Goal: Task Accomplishment & Management: Use online tool/utility

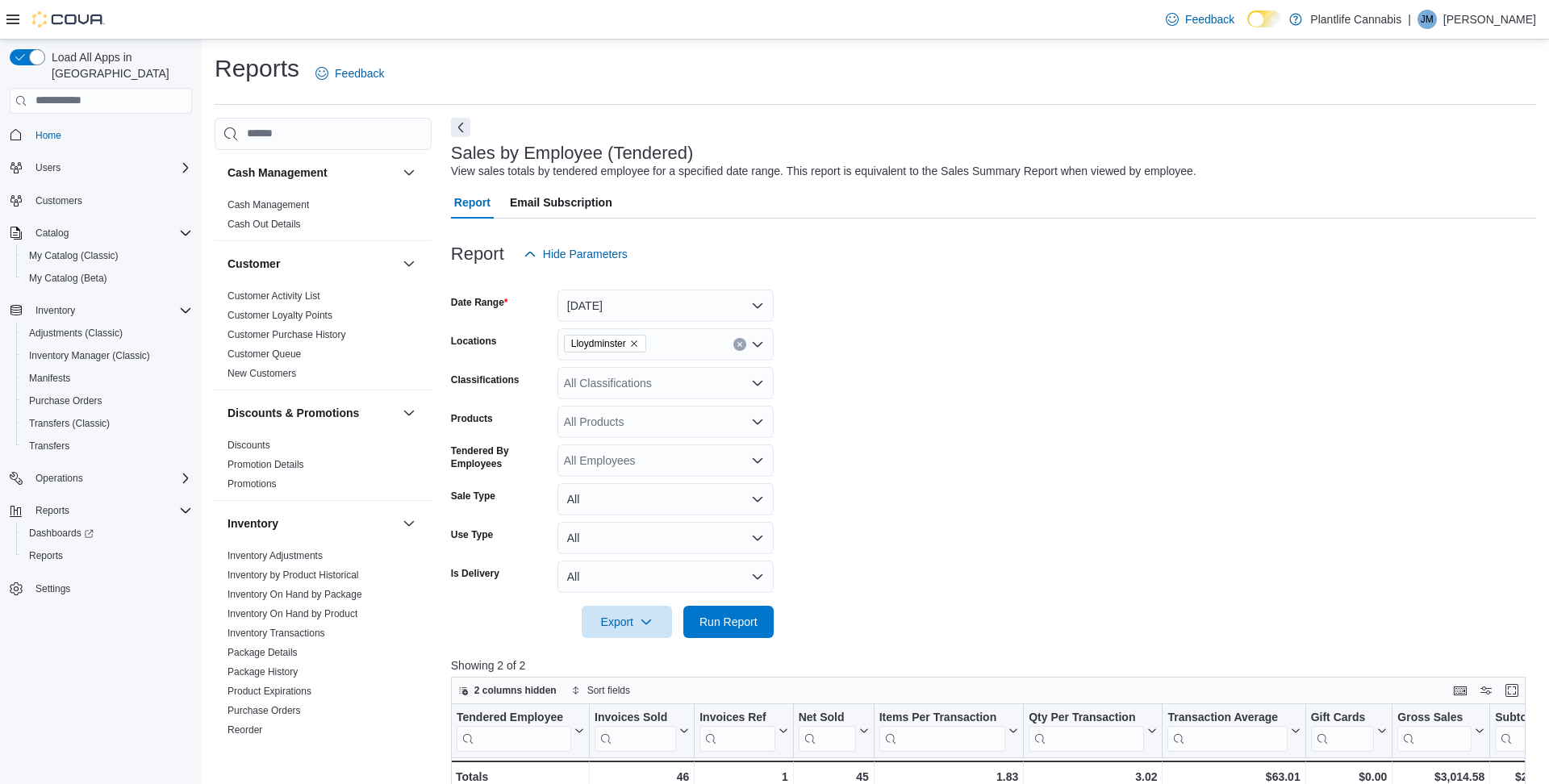
scroll to position [181, 0]
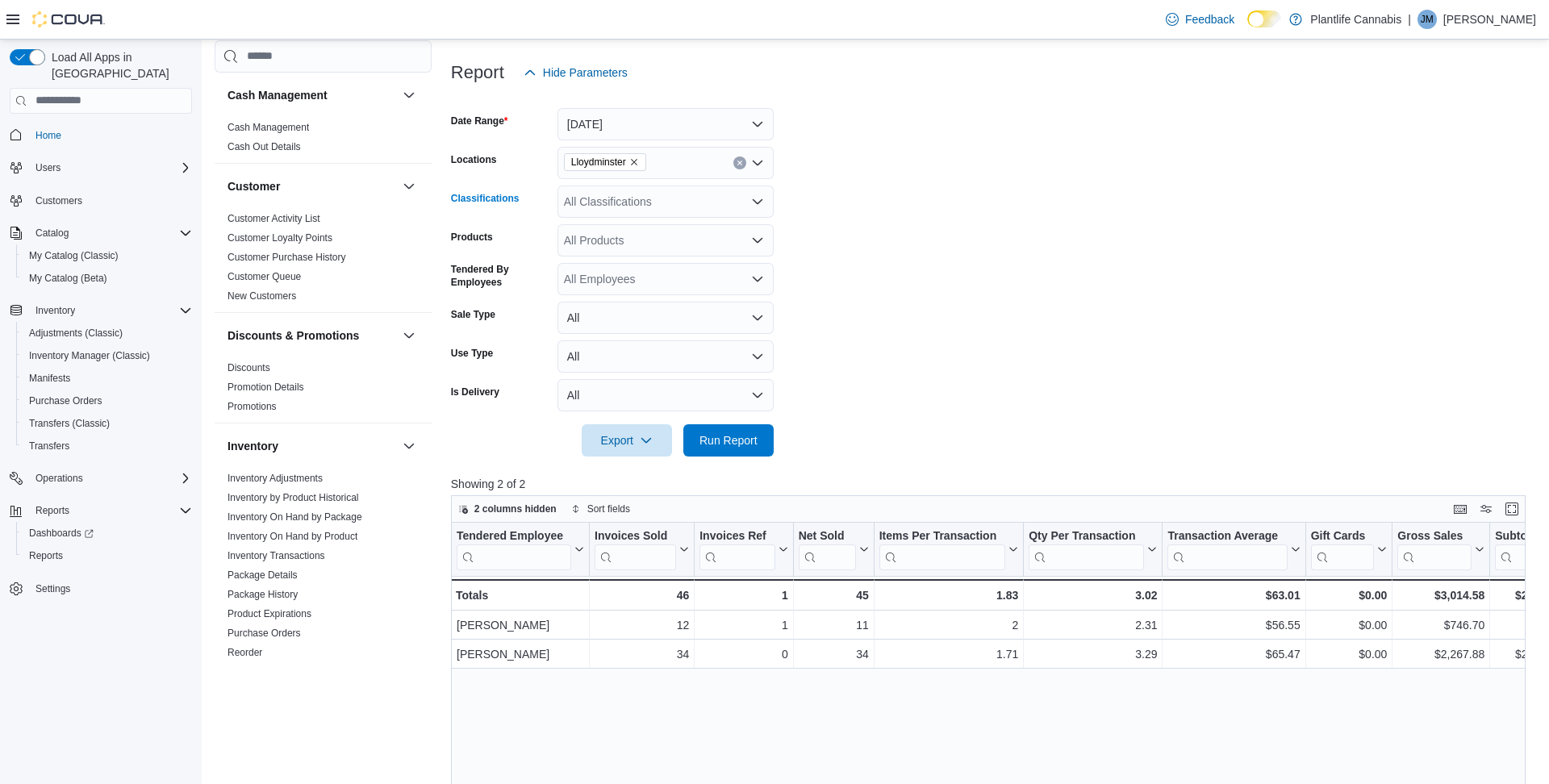
click at [629, 204] on div "All Classifications" at bounding box center [666, 201] width 216 height 32
type input "***"
click at [632, 226] on span "Accessory Group" at bounding box center [635, 229] width 87 height 16
type input "***"
click at [622, 227] on span "Accessories" at bounding box center [630, 229] width 60 height 16
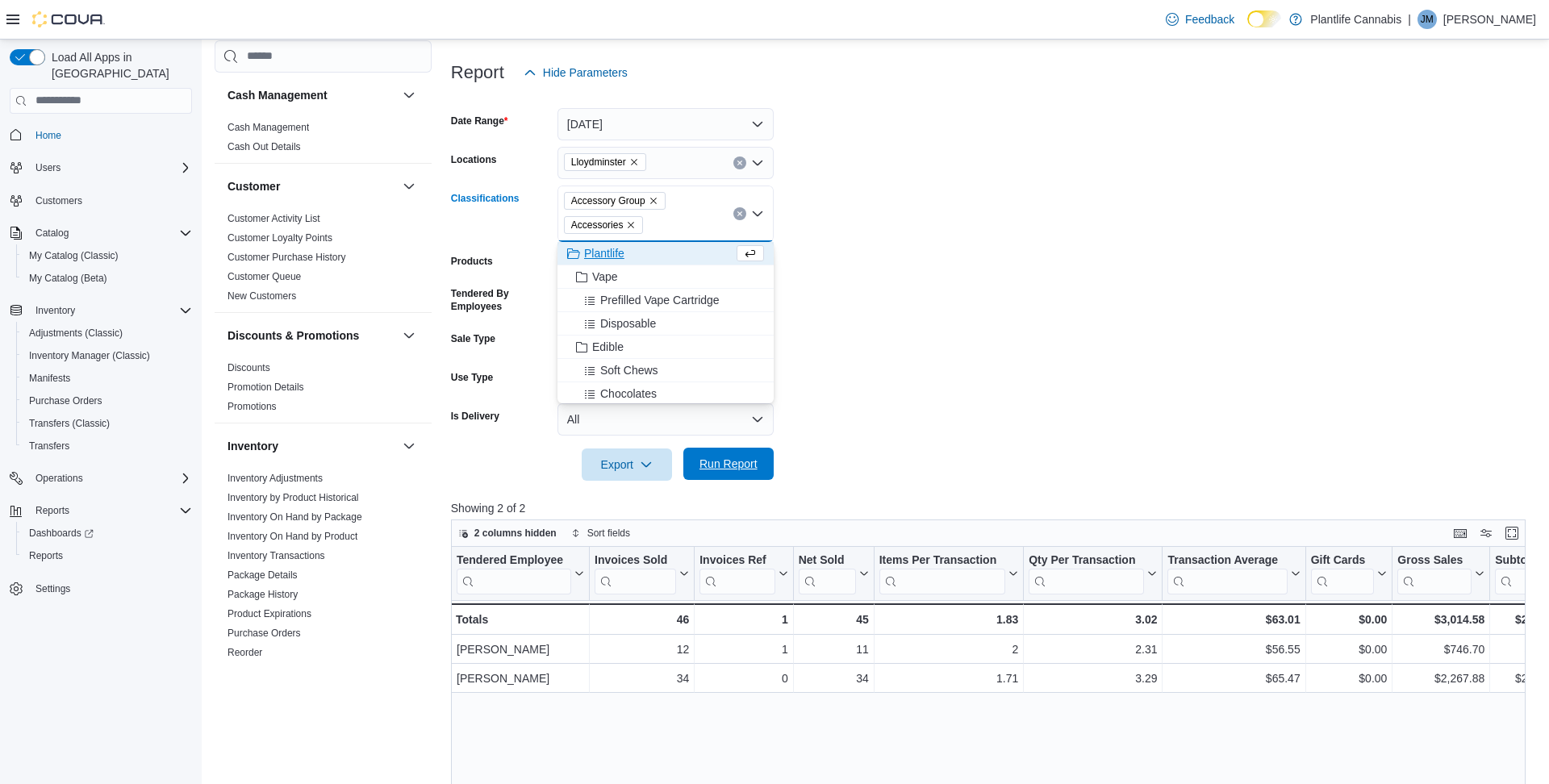
click at [732, 468] on span "Run Report" at bounding box center [728, 464] width 58 height 16
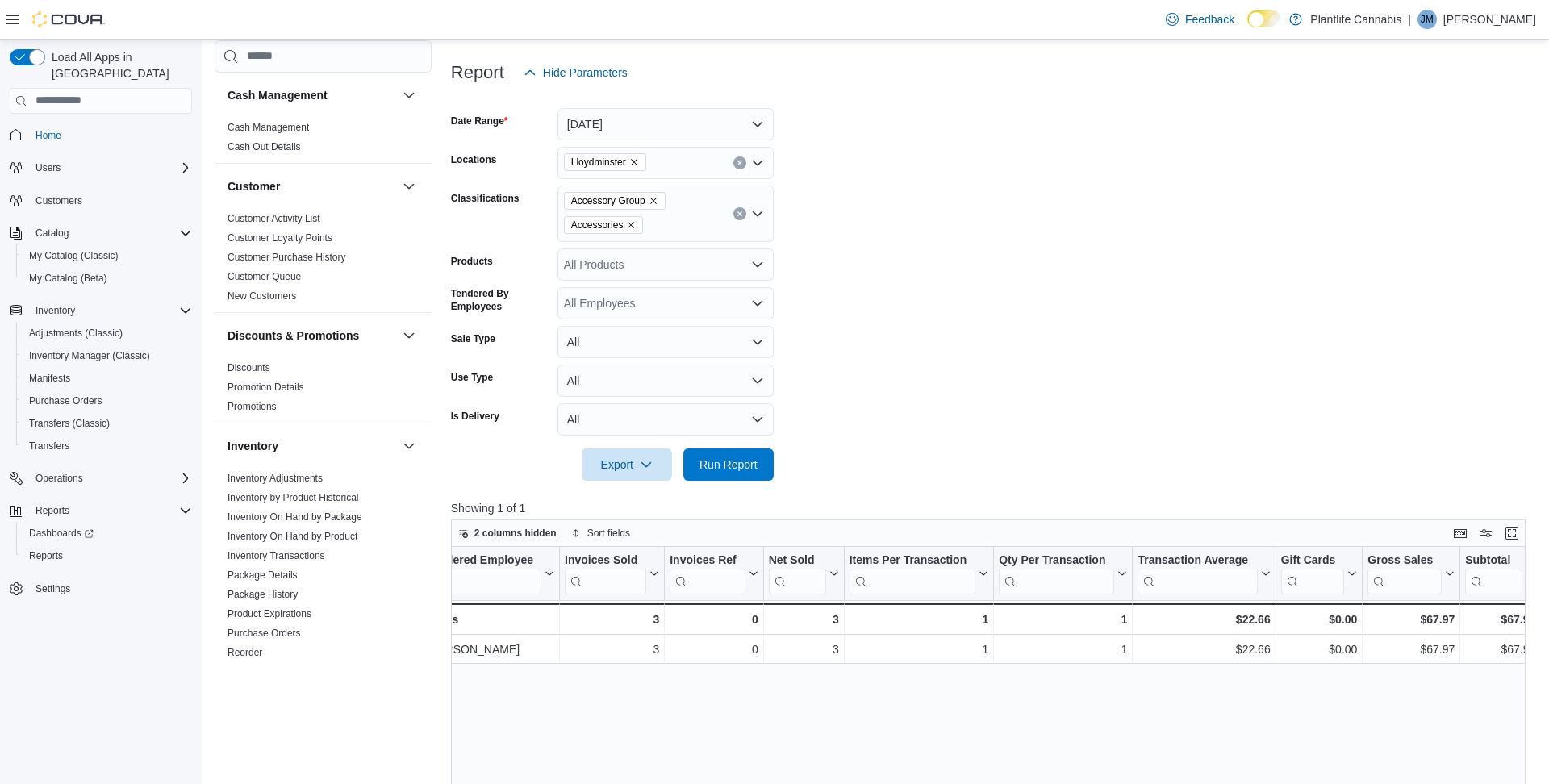
scroll to position [0, 29]
click at [658, 201] on icon "Remove Accessory Group from selection in this group" at bounding box center [653, 201] width 10 height 10
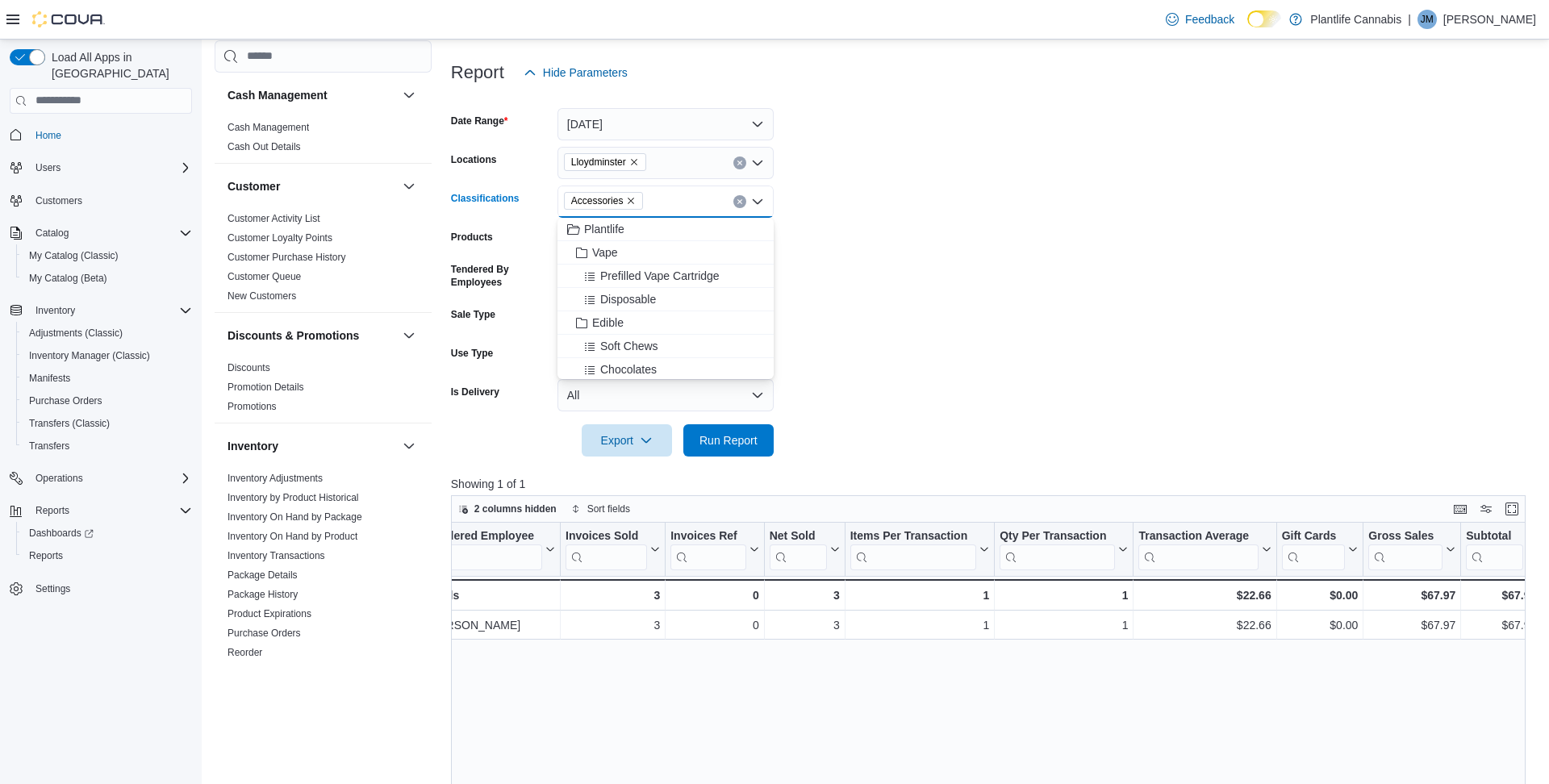
click at [636, 200] on icon "Remove Accessories from selection in this group" at bounding box center [631, 201] width 10 height 10
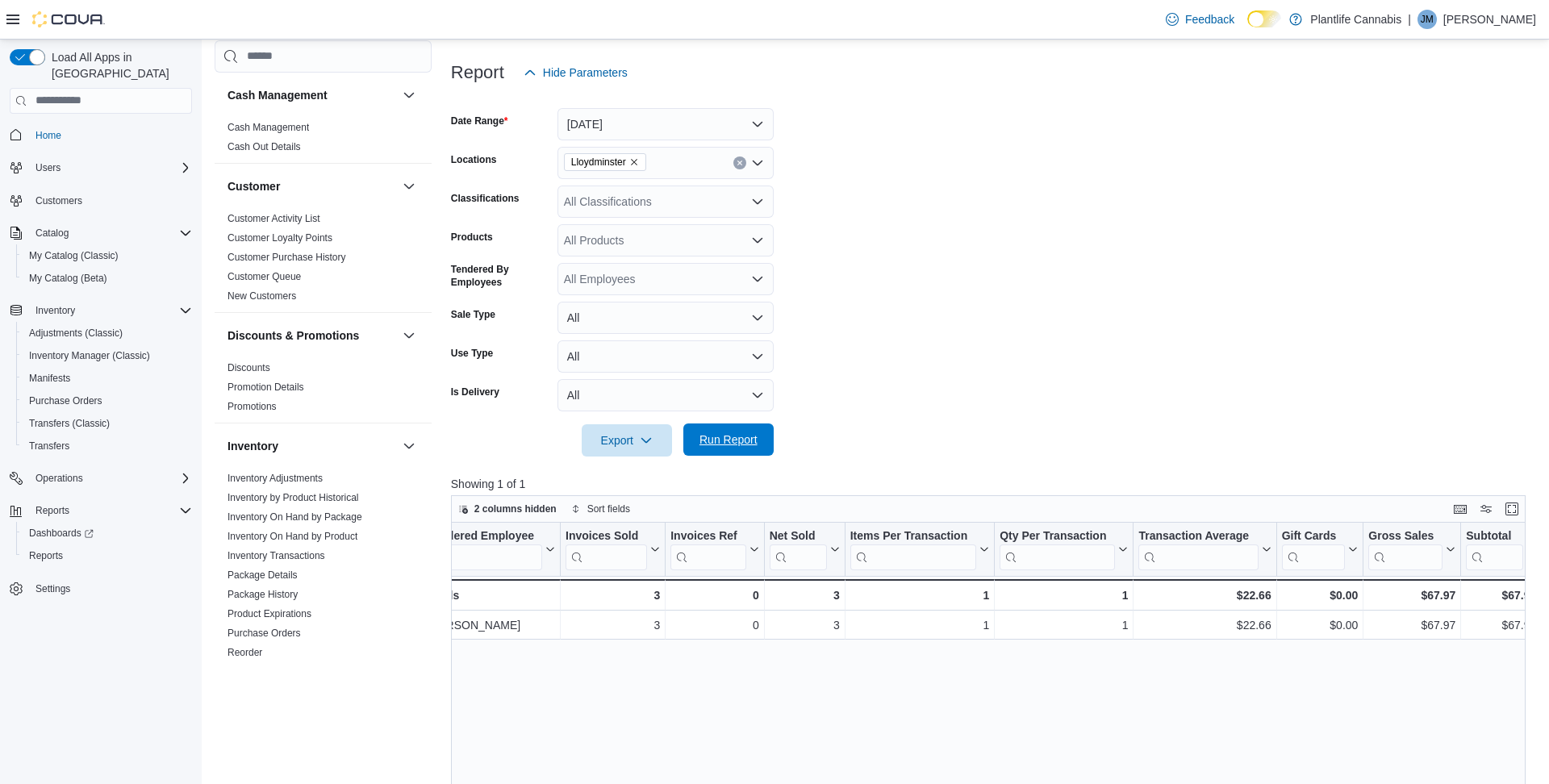
click at [736, 444] on span "Run Report" at bounding box center [728, 440] width 58 height 16
